Goal: Information Seeking & Learning: Learn about a topic

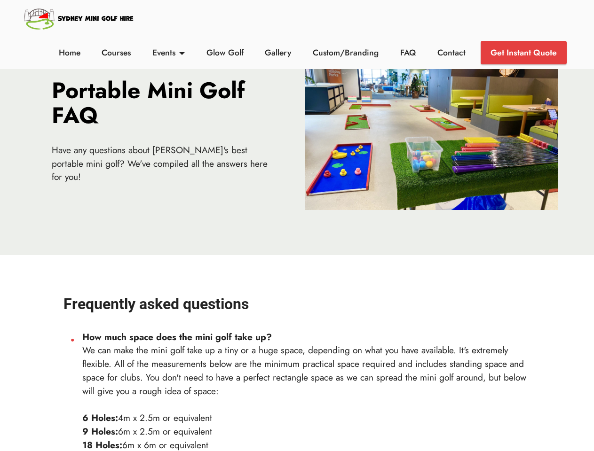
click at [168, 53] on link "Events" at bounding box center [169, 53] width 38 height 12
